Goal: Task Accomplishment & Management: Manage account settings

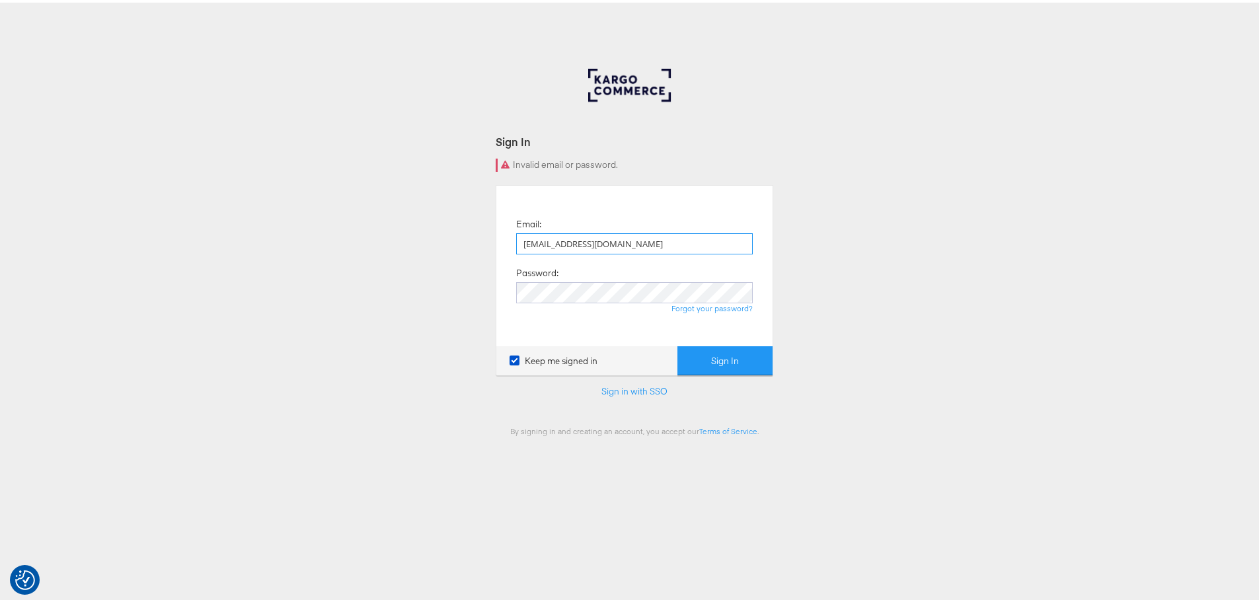
click at [651, 243] on input "[EMAIL_ADDRESS][DOMAIN_NAME]" at bounding box center [634, 241] width 237 height 21
click at [678, 344] on button "Sign In" at bounding box center [725, 359] width 95 height 30
drag, startPoint x: 592, startPoint y: 168, endPoint x: 575, endPoint y: 157, distance: 21.1
click at [575, 157] on div "Invalid email or password." at bounding box center [635, 162] width 278 height 13
click at [540, 248] on input "email" at bounding box center [634, 241] width 237 height 21
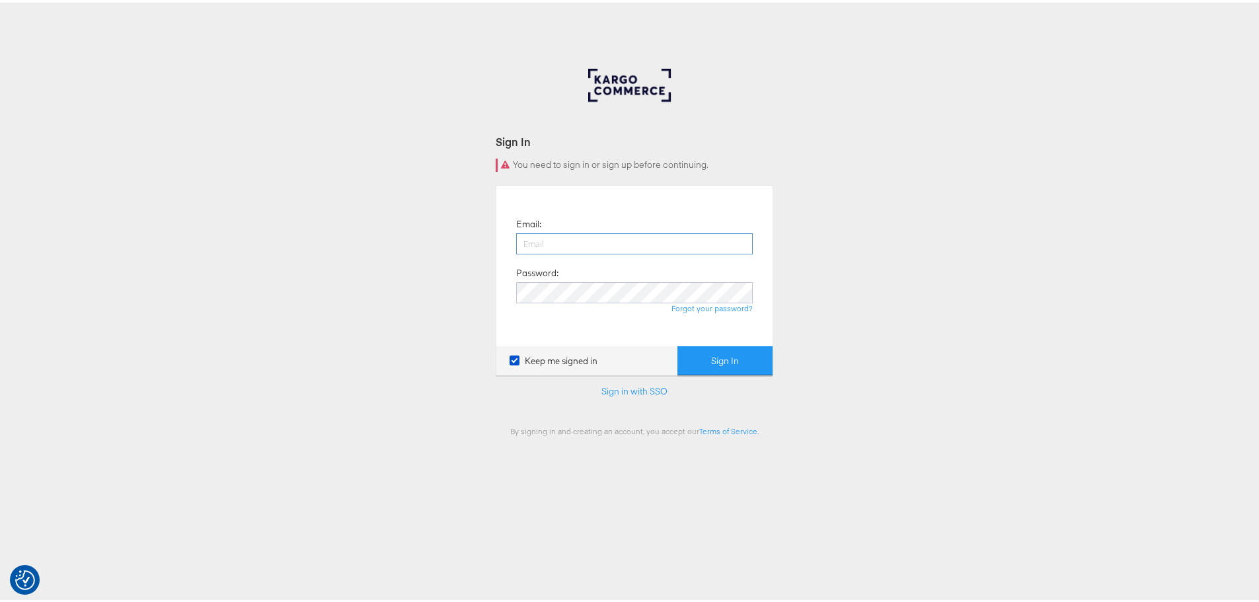
type input "[EMAIL_ADDRESS][DOMAIN_NAME]"
click at [678, 344] on button "Sign In" at bounding box center [725, 359] width 95 height 30
